Goal: Information Seeking & Learning: Learn about a topic

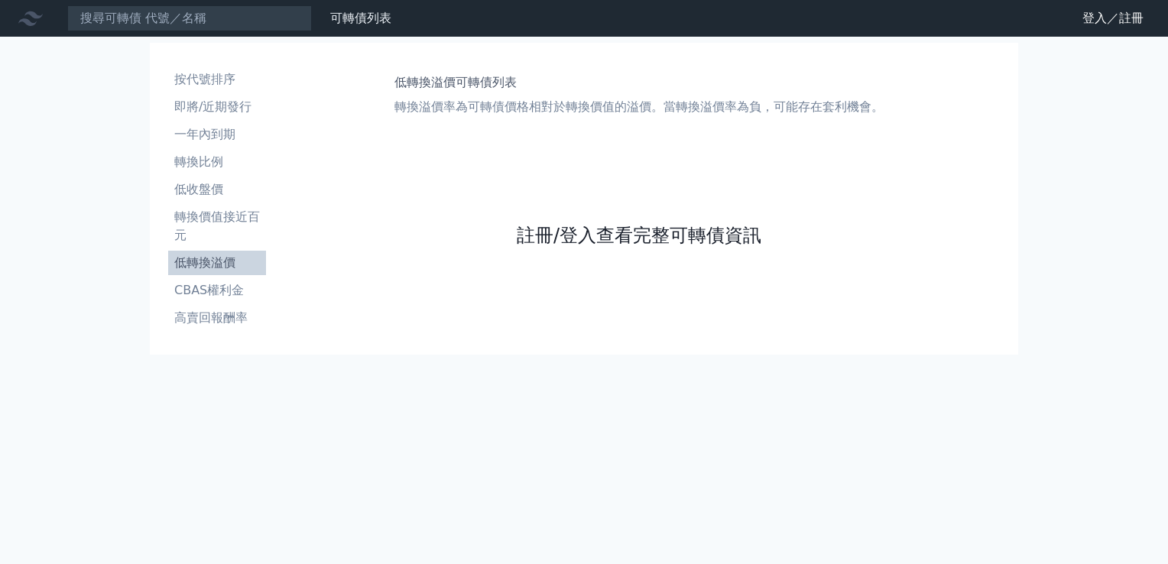
click at [624, 242] on link "註冊/登入查看完整可轉債資訊" at bounding box center [639, 235] width 245 height 24
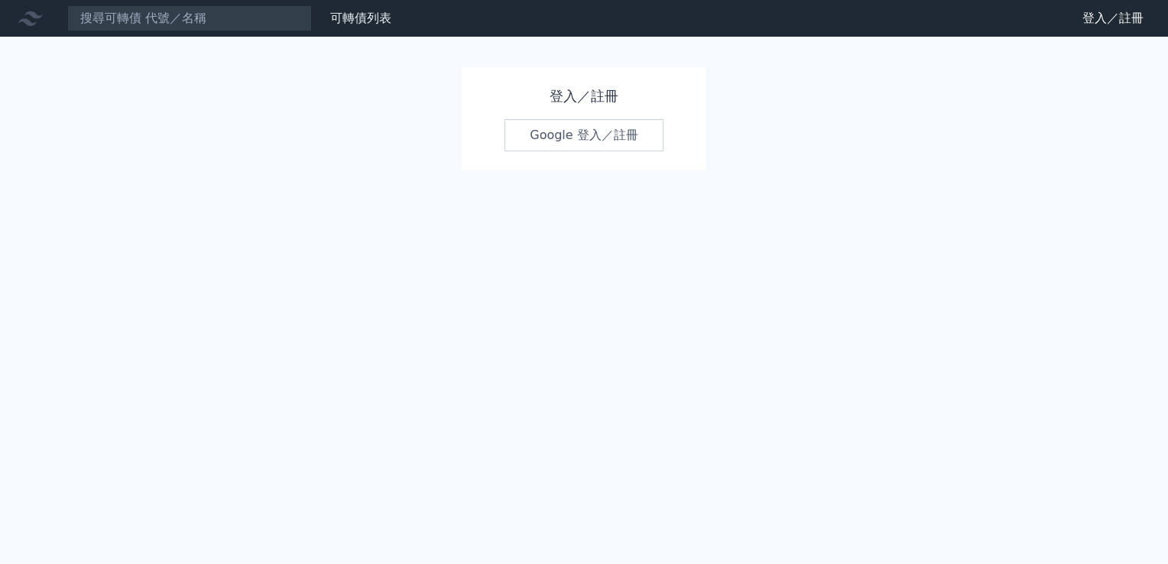
click at [572, 132] on link "Google 登入／註冊" at bounding box center [584, 135] width 159 height 32
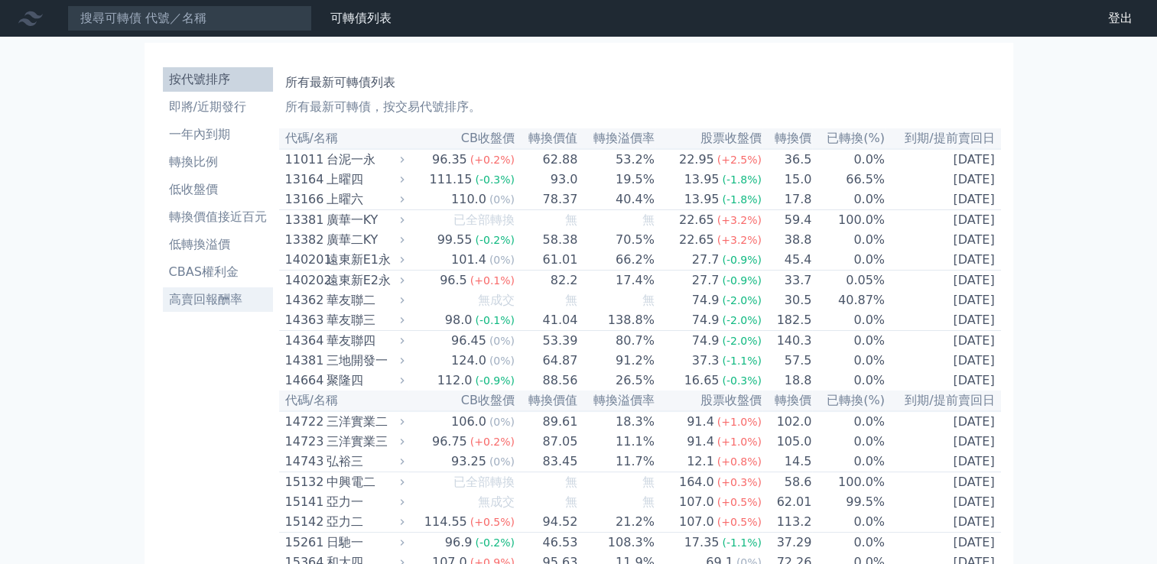
click at [232, 306] on li "高賣回報酬率" at bounding box center [218, 300] width 110 height 18
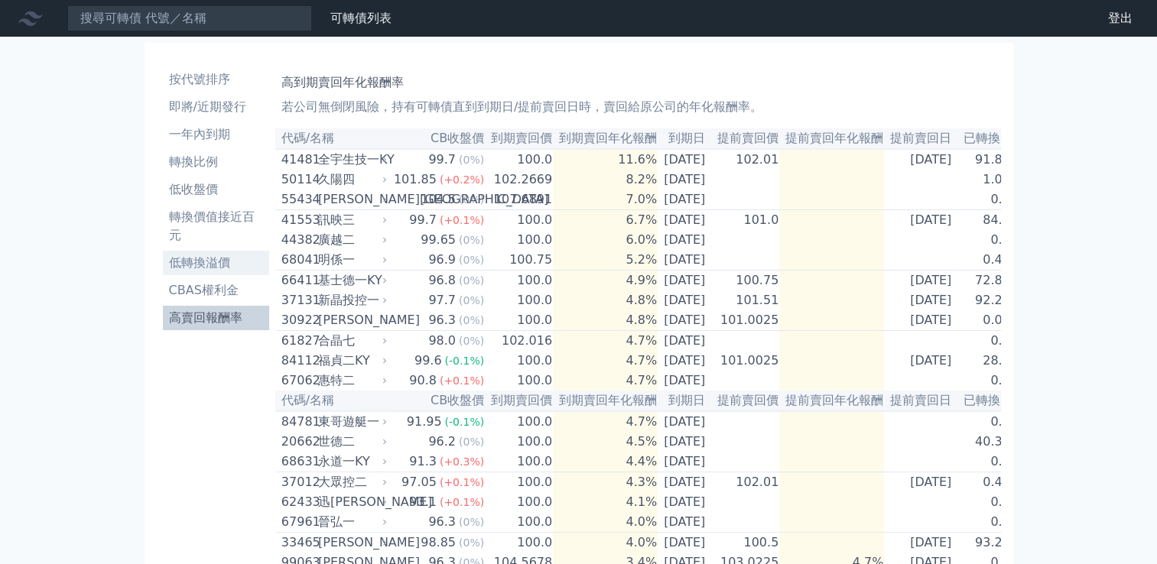
click at [204, 265] on li "低轉換溢價" at bounding box center [216, 263] width 106 height 18
